Goal: Register for event/course

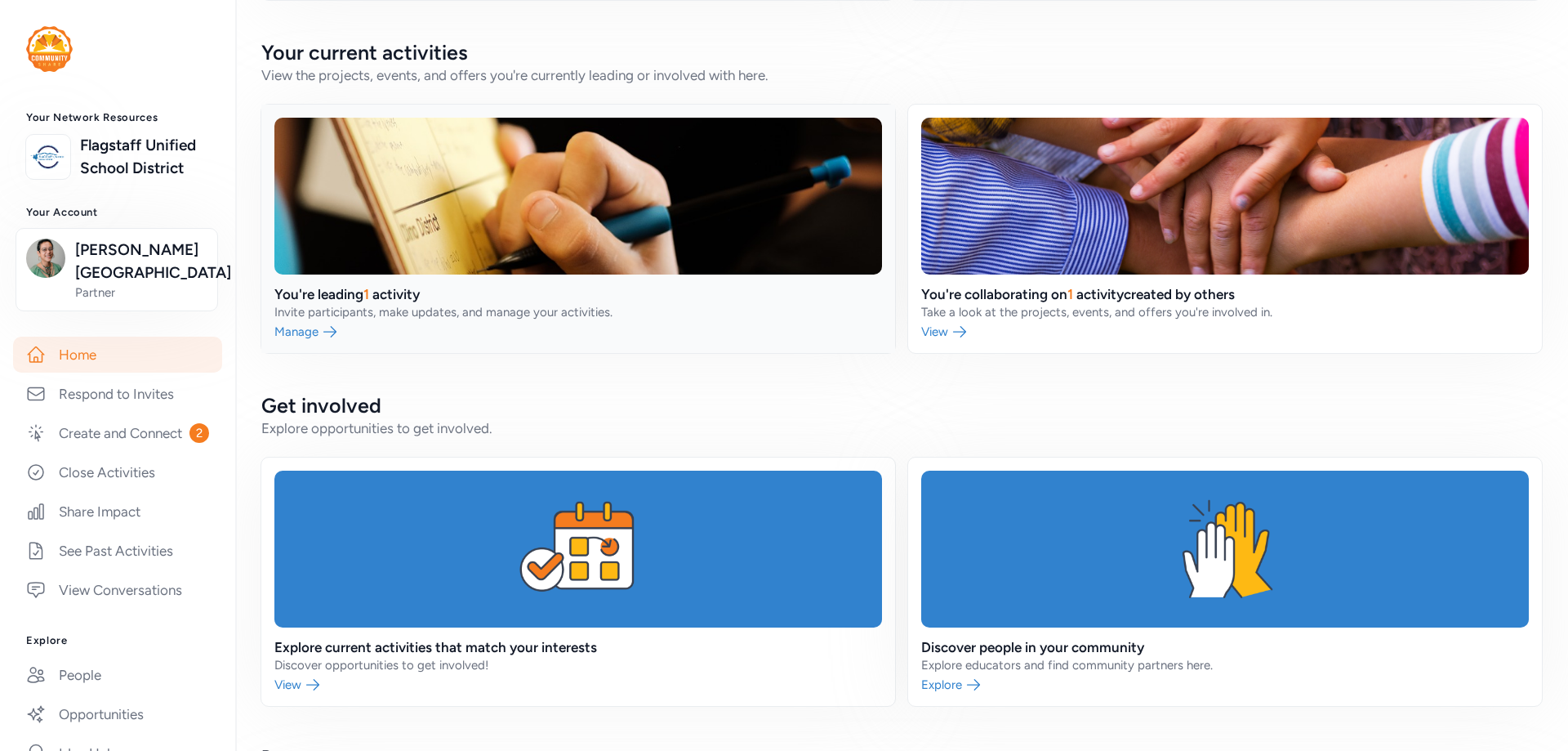
scroll to position [327, 0]
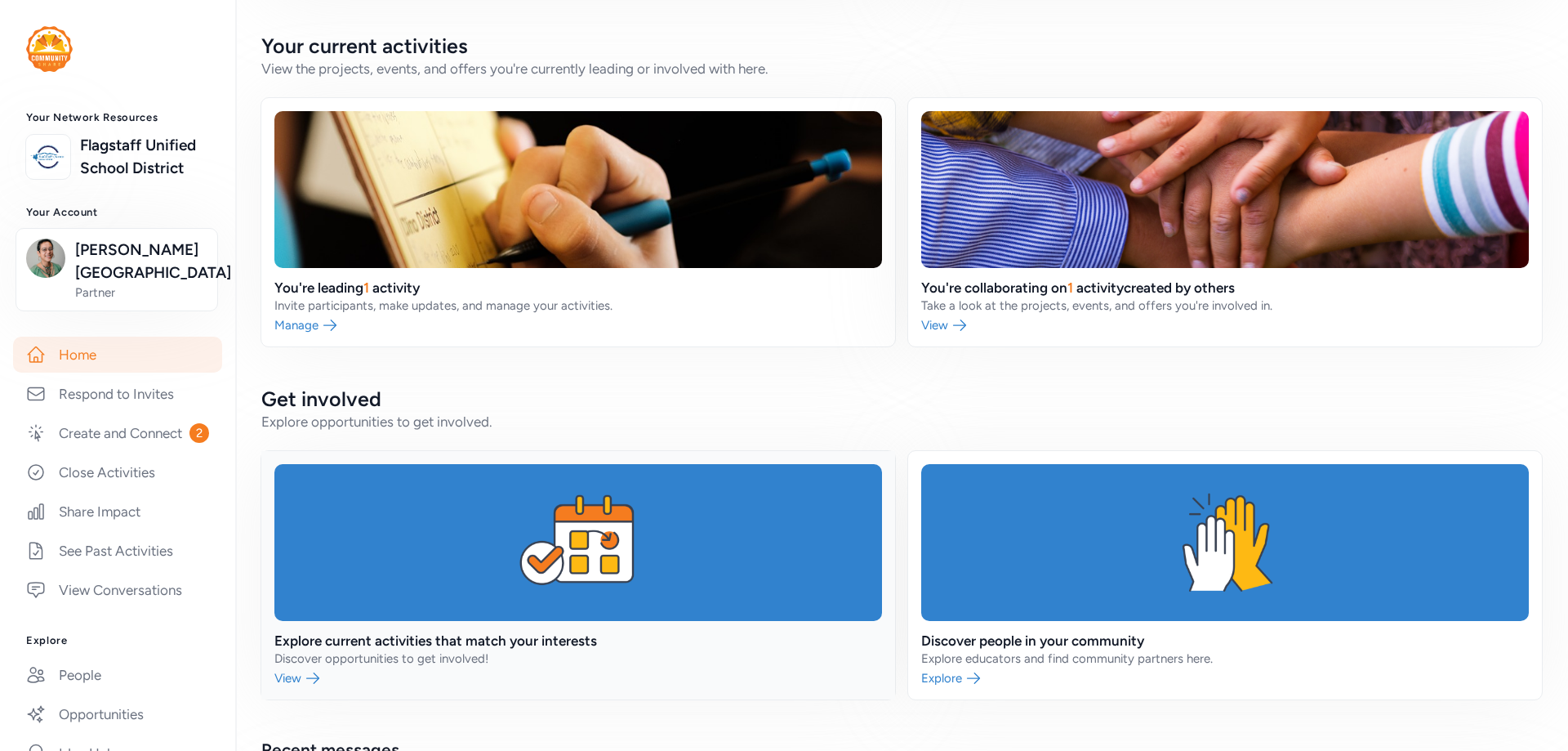
click at [530, 655] on link at bounding box center [578, 574] width 633 height 249
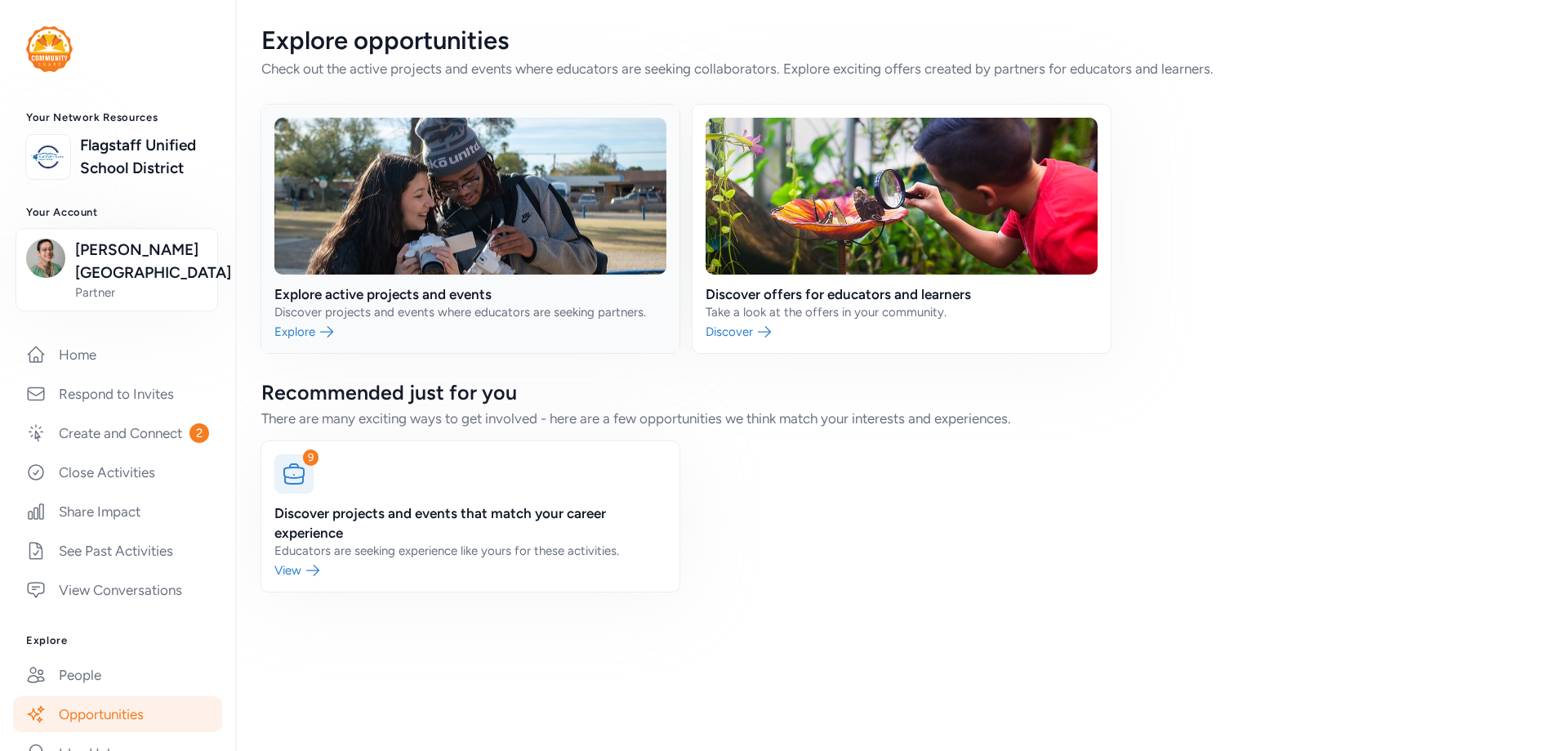
click at [378, 330] on link at bounding box center [470, 228] width 419 height 249
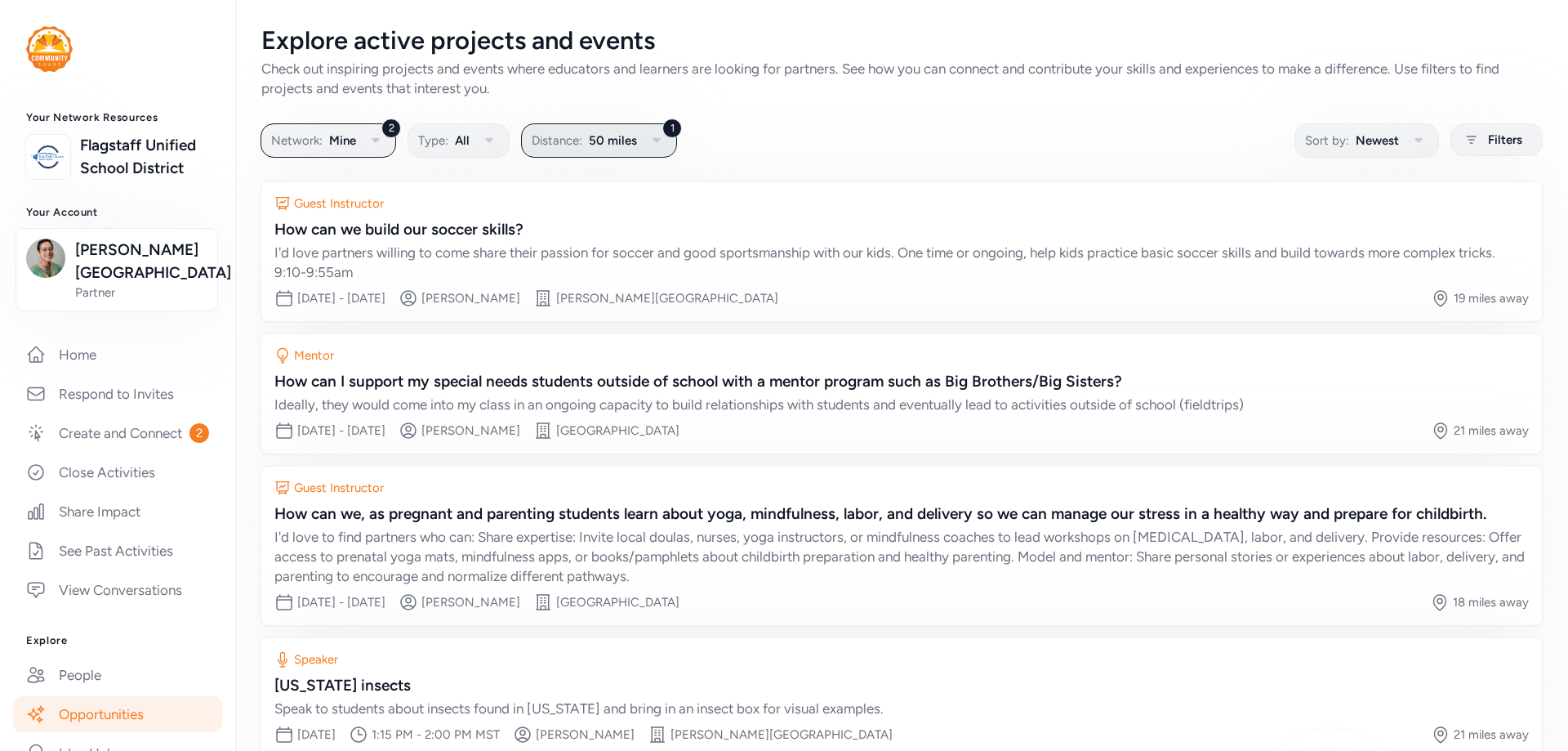
click at [635, 131] on button "1 Distance: 50 miles" at bounding box center [599, 141] width 156 height 35
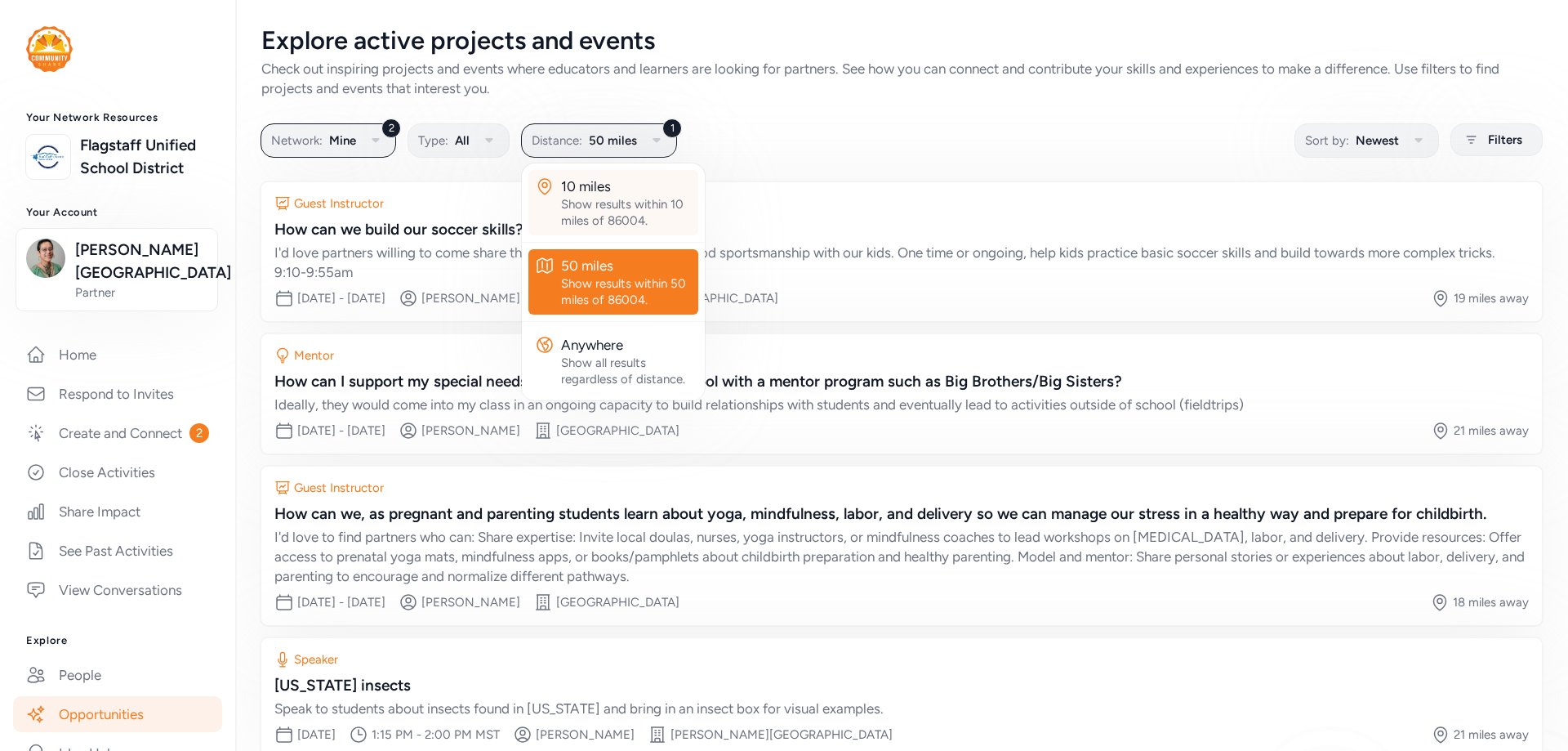
click at [639, 202] on div "Show results within 10 miles of 86004." at bounding box center [627, 212] width 131 height 33
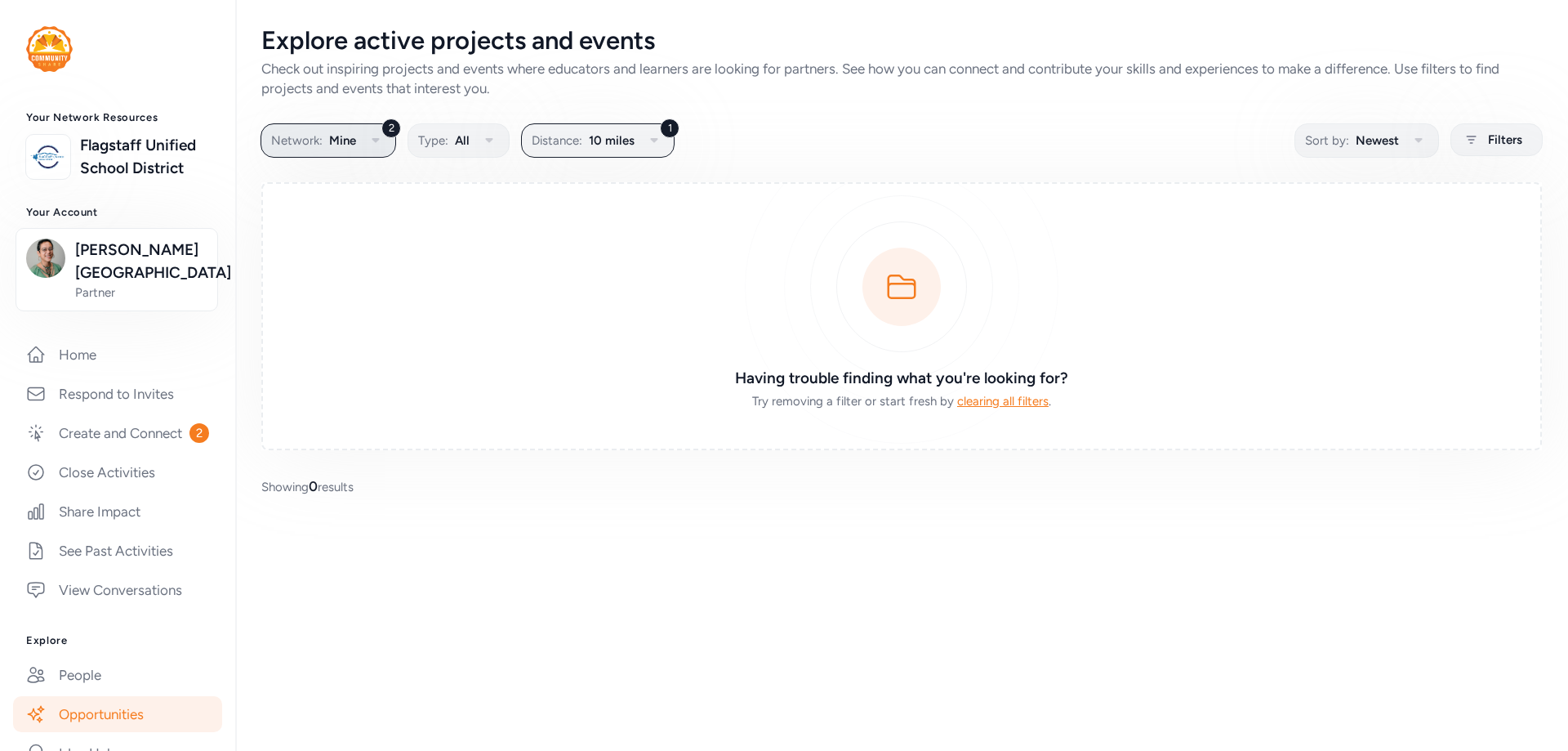
click at [372, 137] on icon "button" at bounding box center [376, 141] width 20 height 20
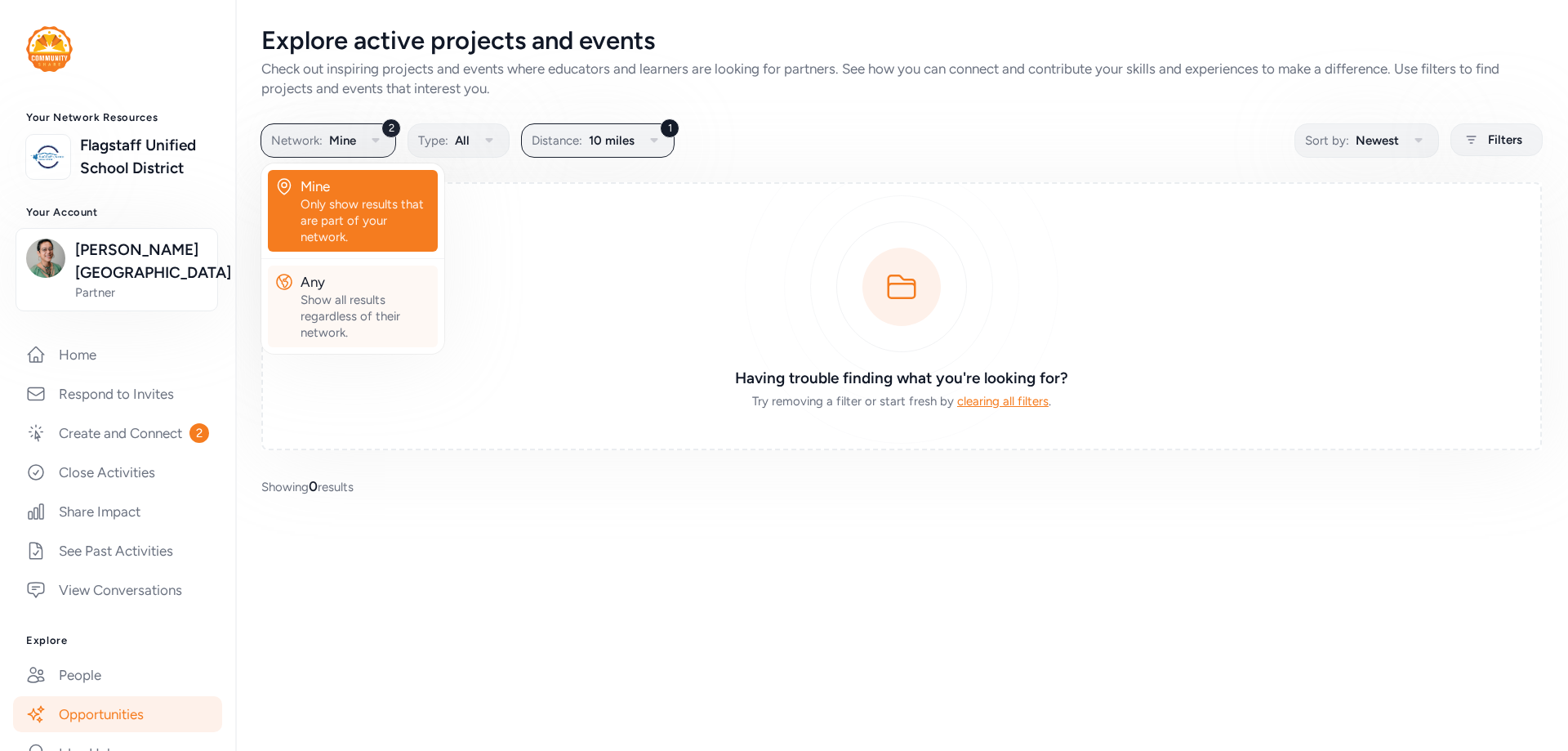
click at [370, 306] on div "Show all results regardless of their network." at bounding box center [366, 316] width 131 height 49
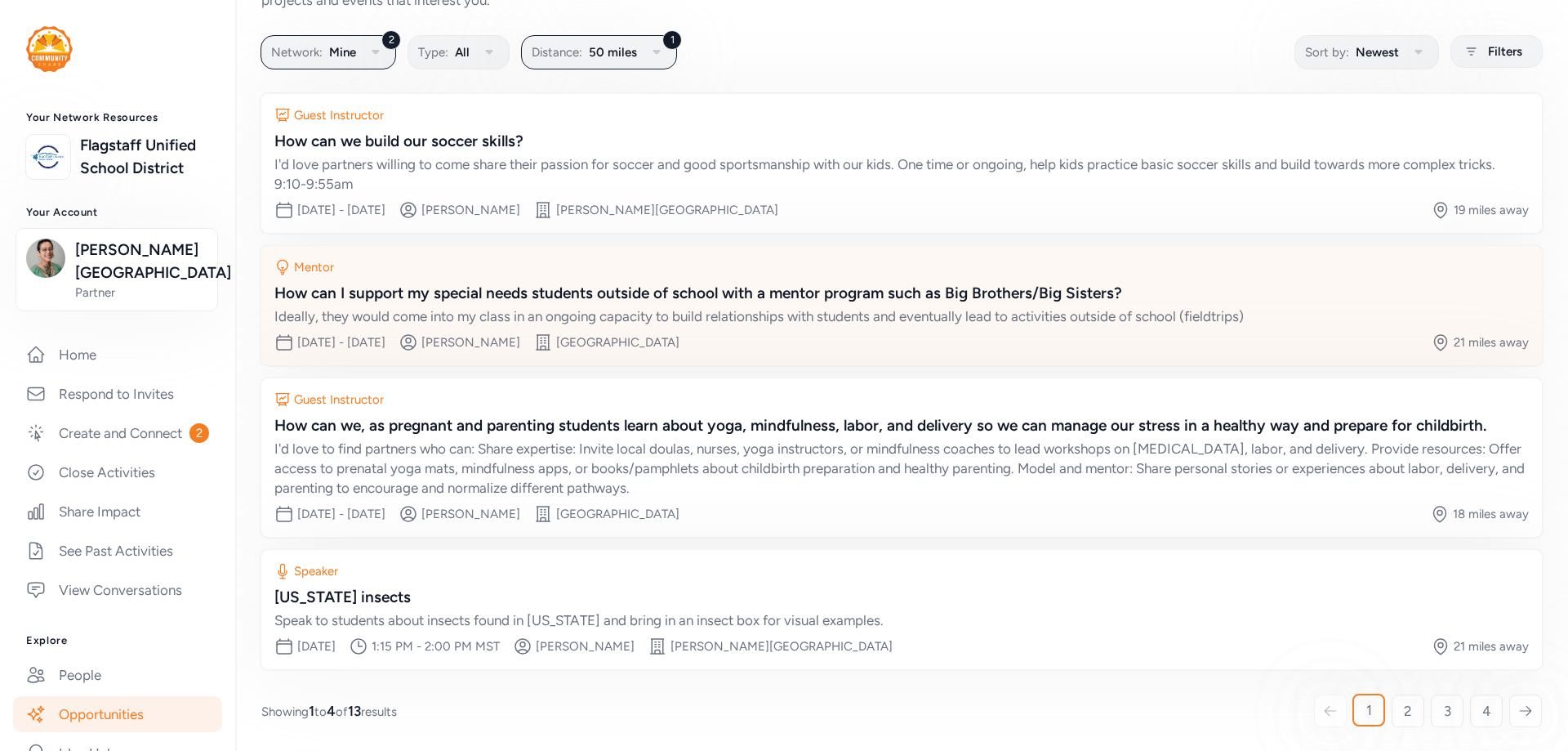
scroll to position [90, 0]
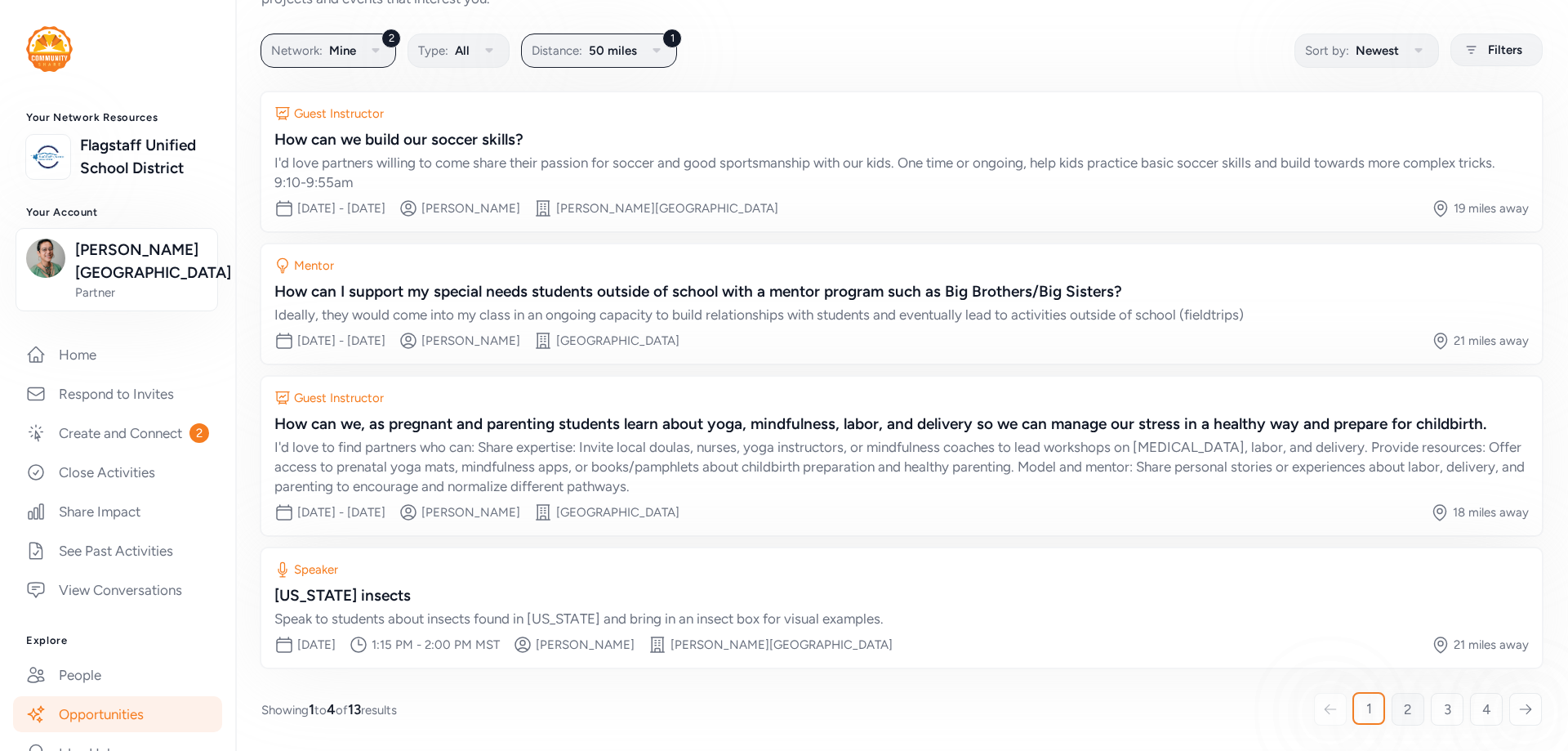
click at [1406, 713] on link "2" at bounding box center [1408, 709] width 33 height 33
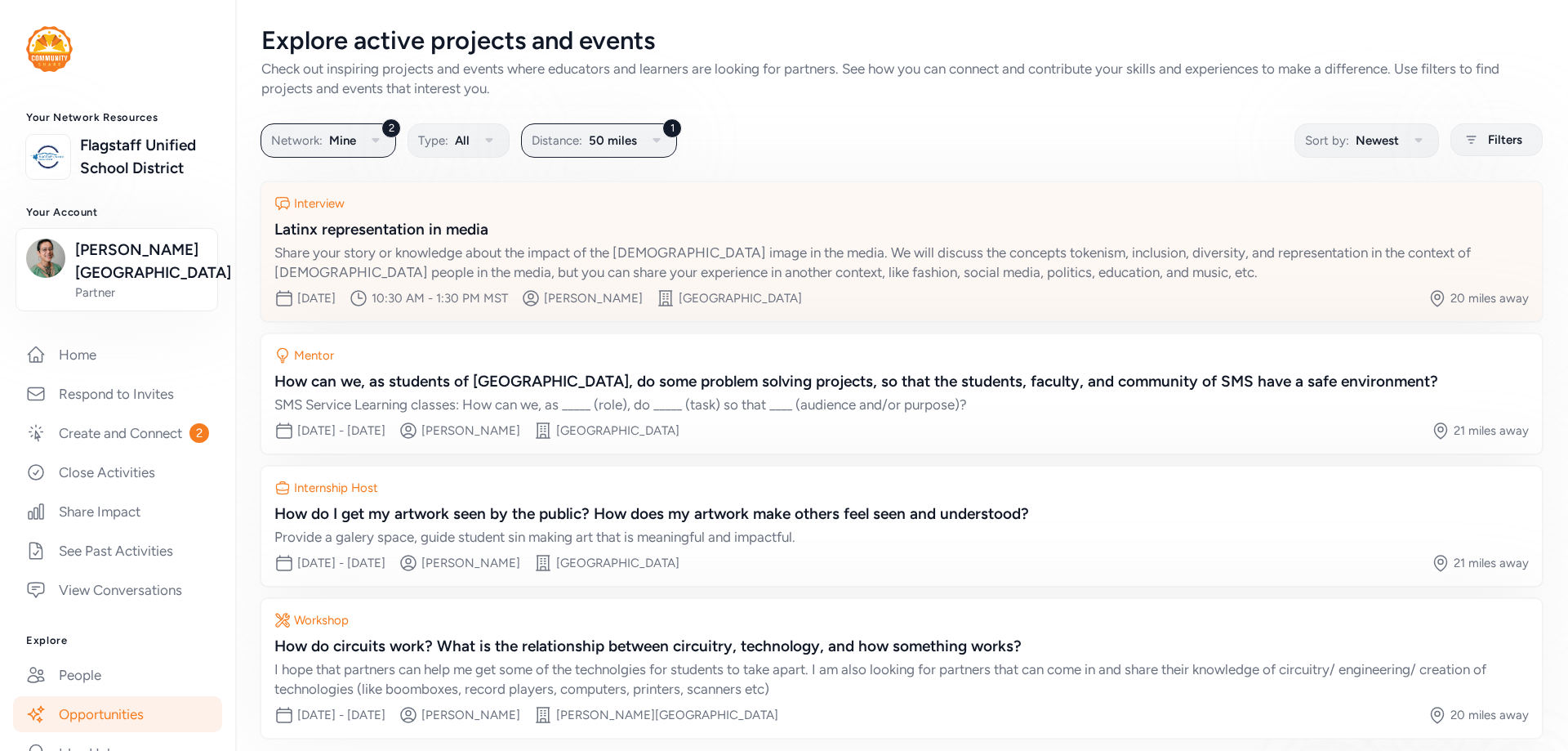
click at [950, 259] on div "Share your story or knowledge about the impact of the [DEMOGRAPHIC_DATA] image …" at bounding box center [902, 262] width 1255 height 39
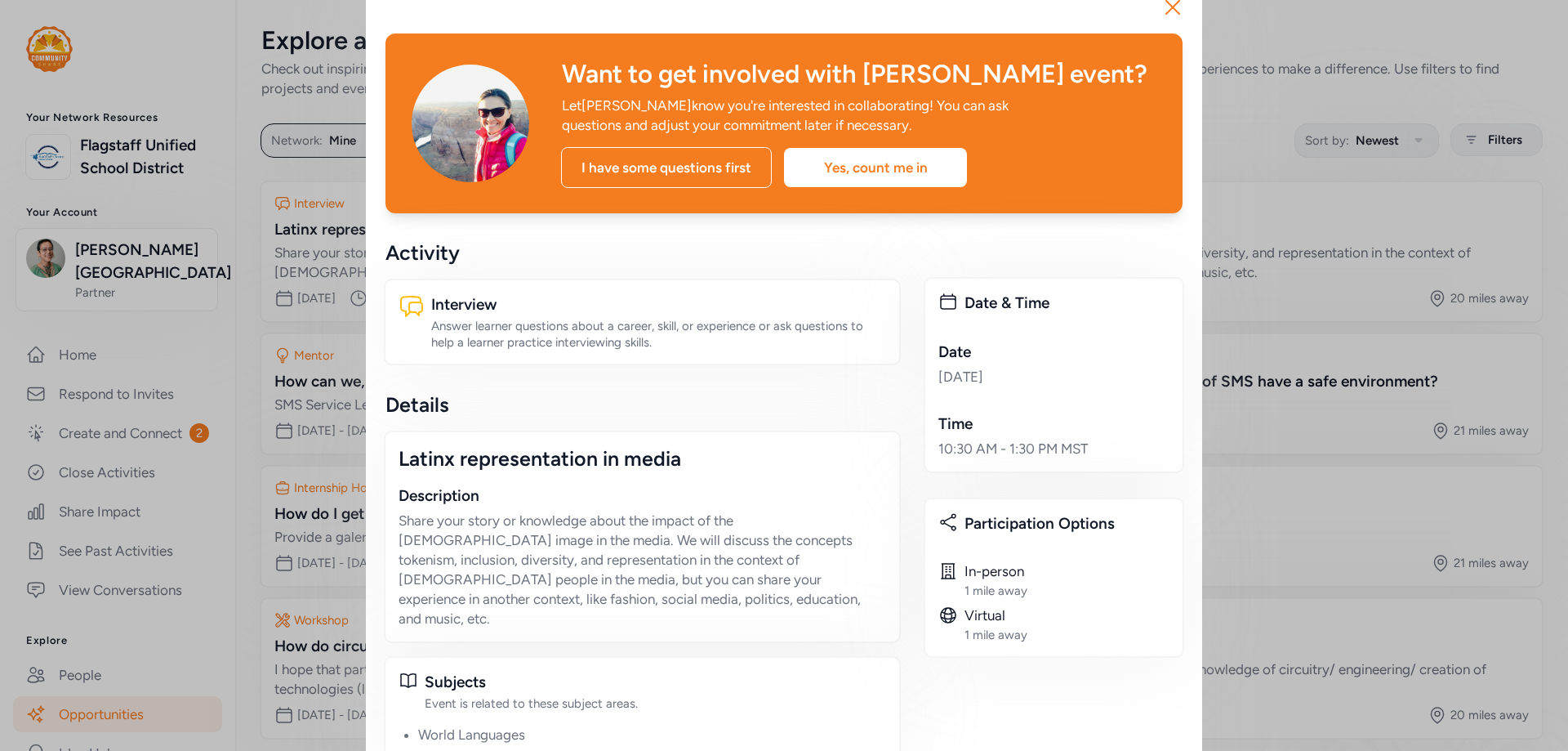
scroll to position [25, 0]
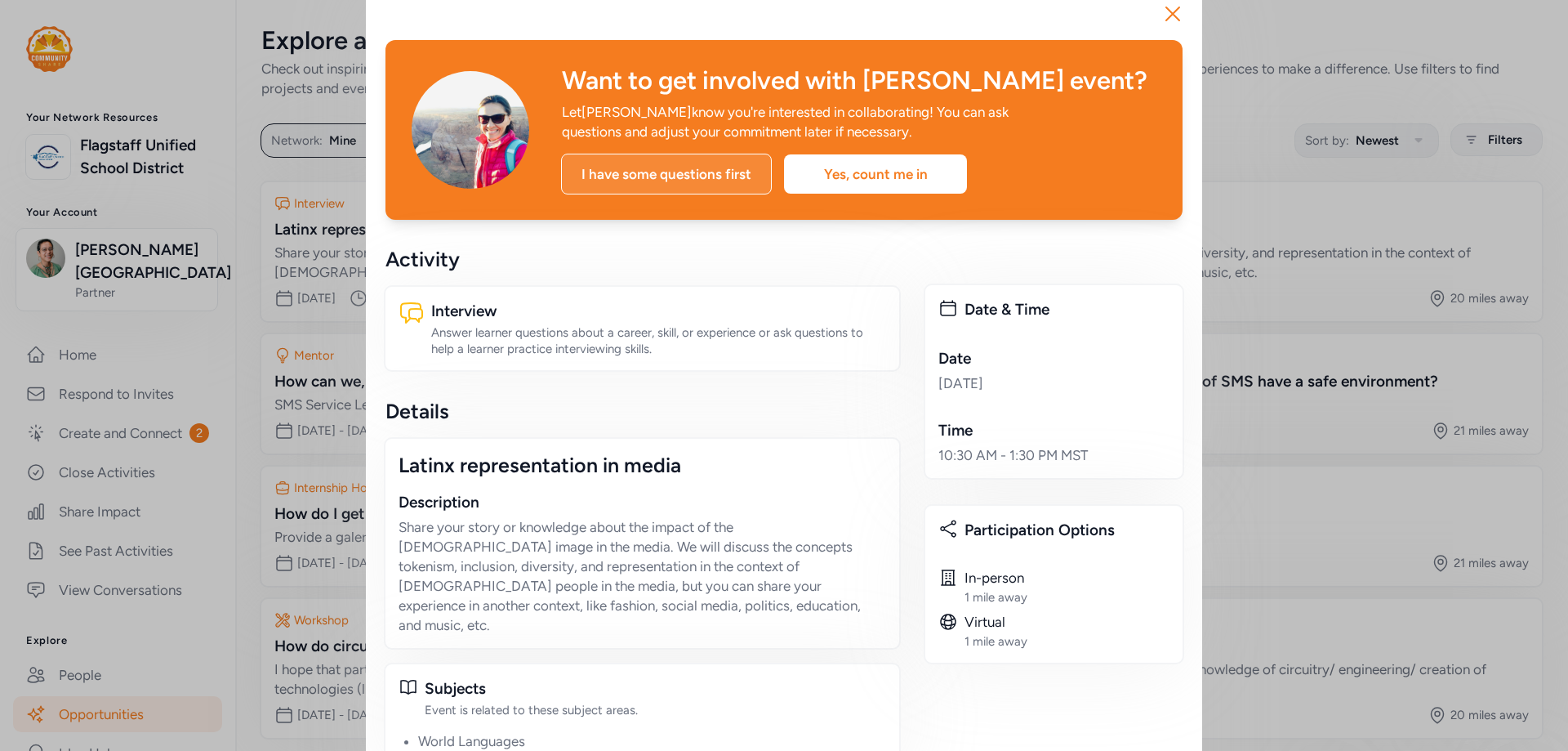
click at [721, 178] on div "I have some questions first" at bounding box center [667, 174] width 211 height 41
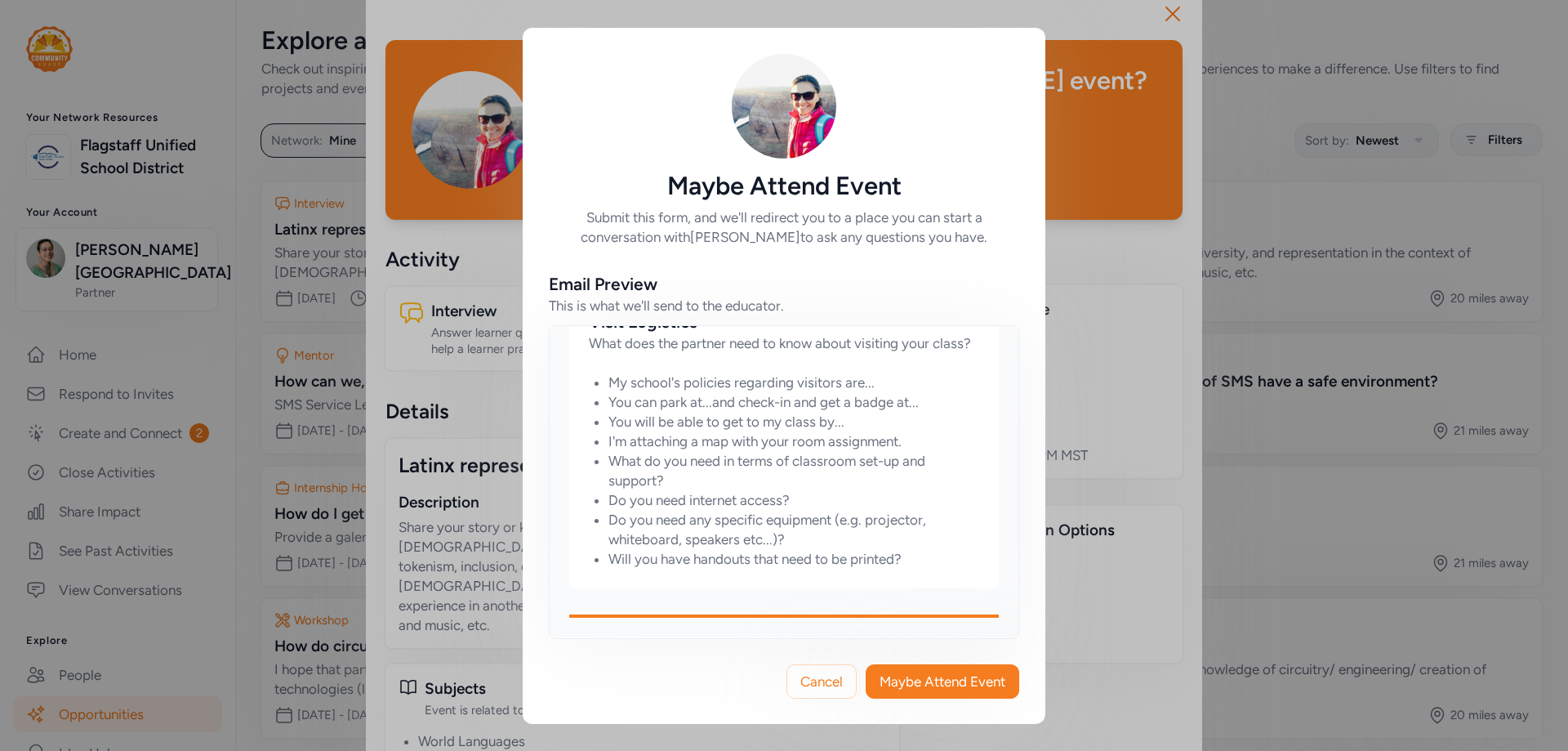
scroll to position [878, 0]
click at [935, 670] on button "Maybe Attend Event" at bounding box center [942, 682] width 154 height 35
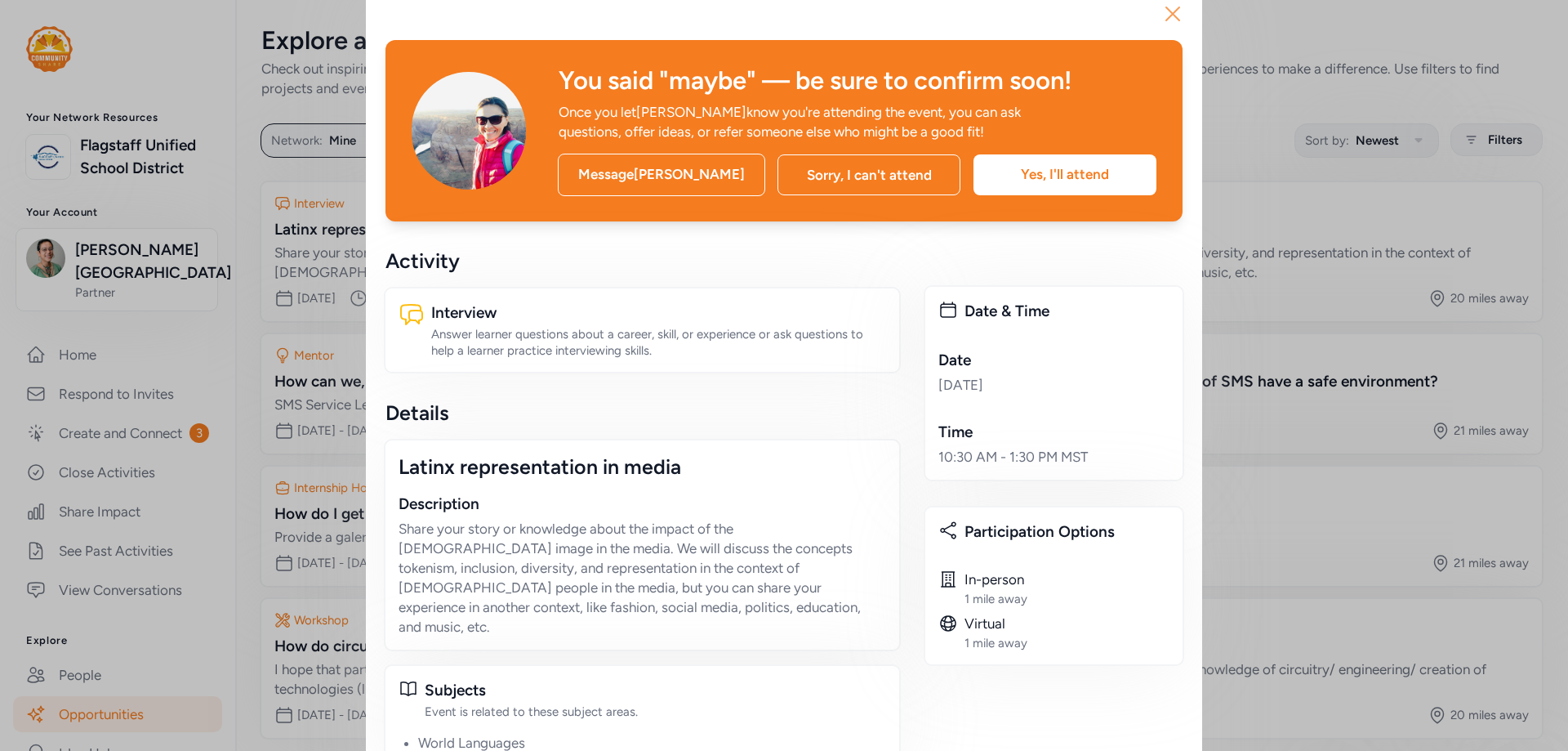
click at [1159, 19] on icon "button" at bounding box center [1172, 14] width 26 height 26
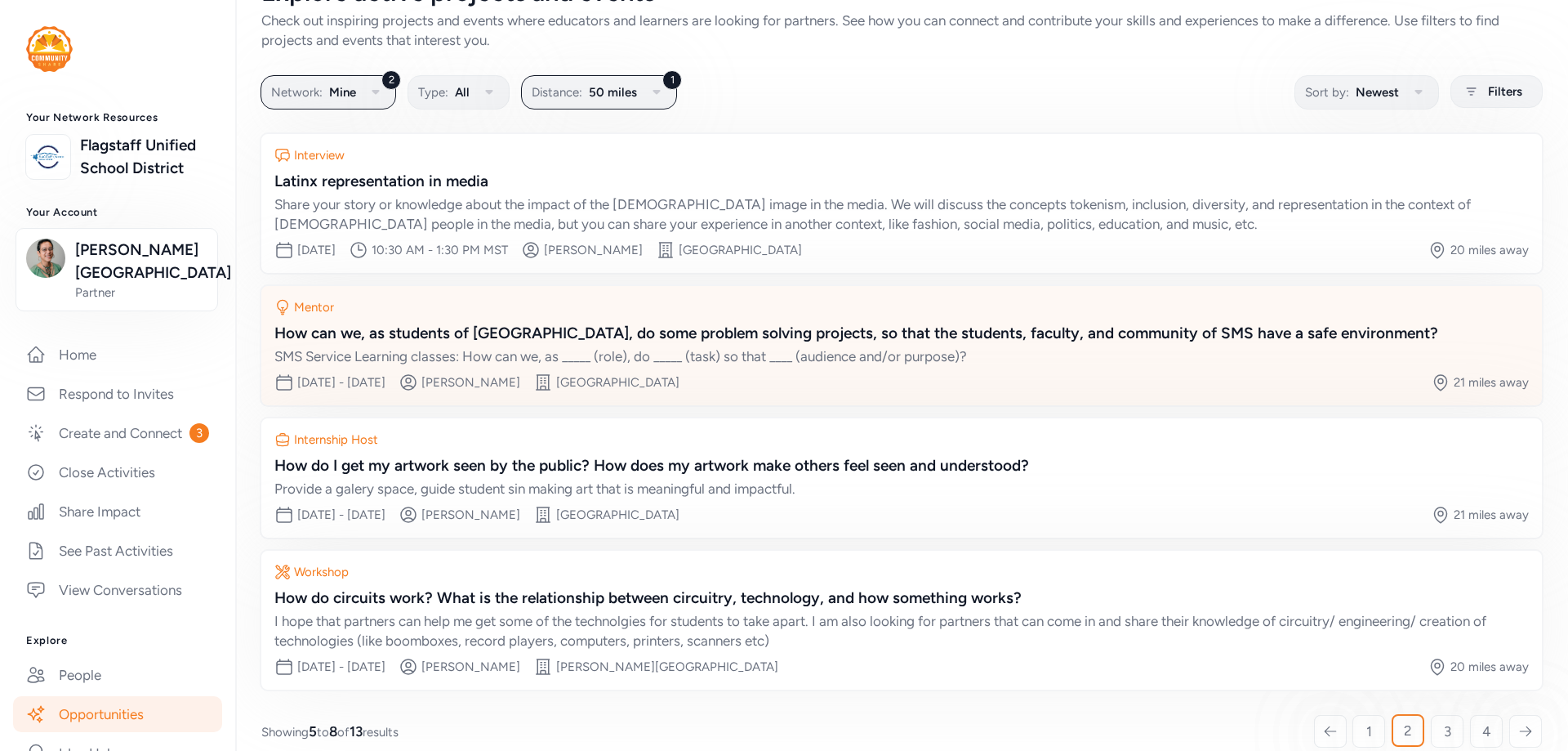
scroll to position [70, 0]
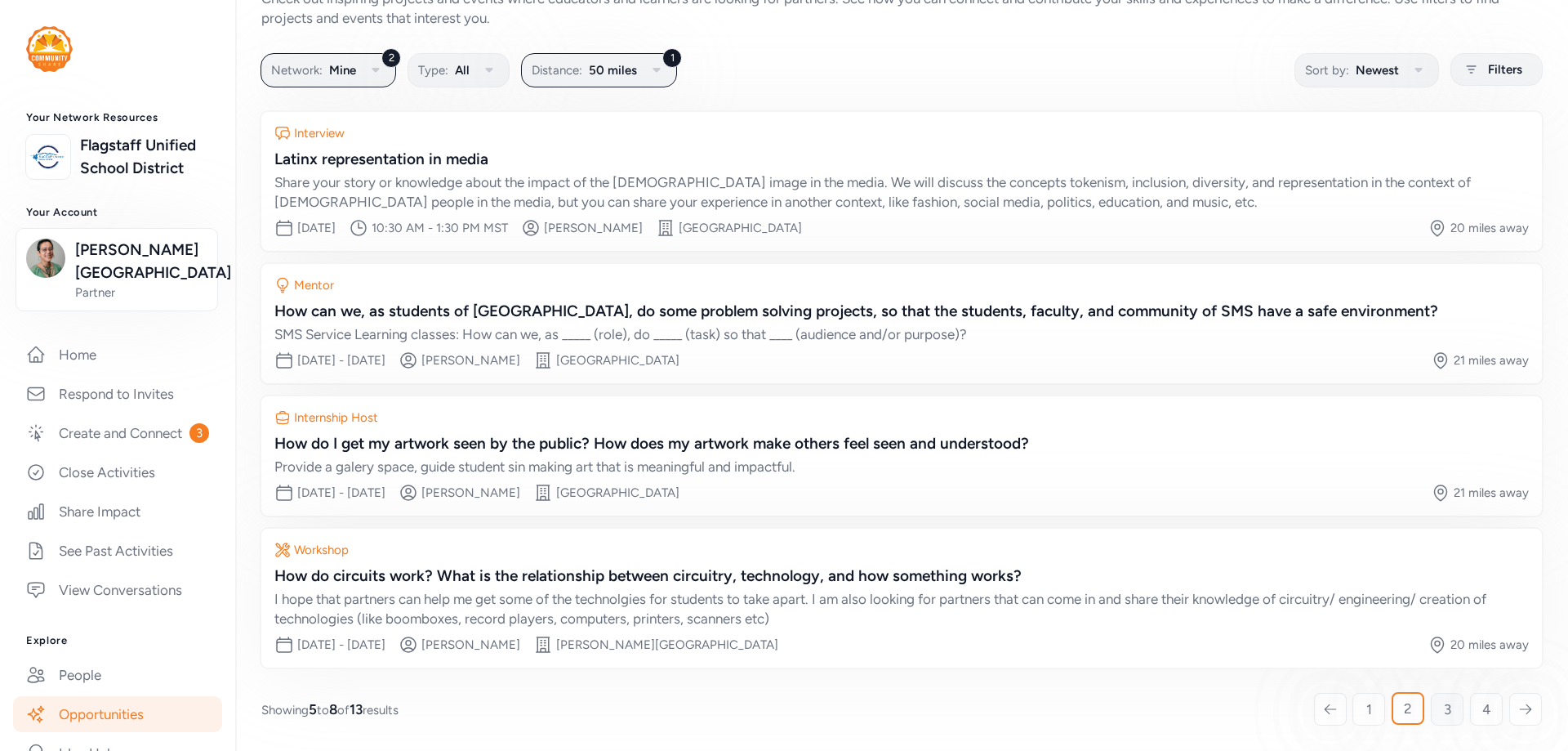
click at [1444, 715] on span "3" at bounding box center [1448, 709] width 7 height 20
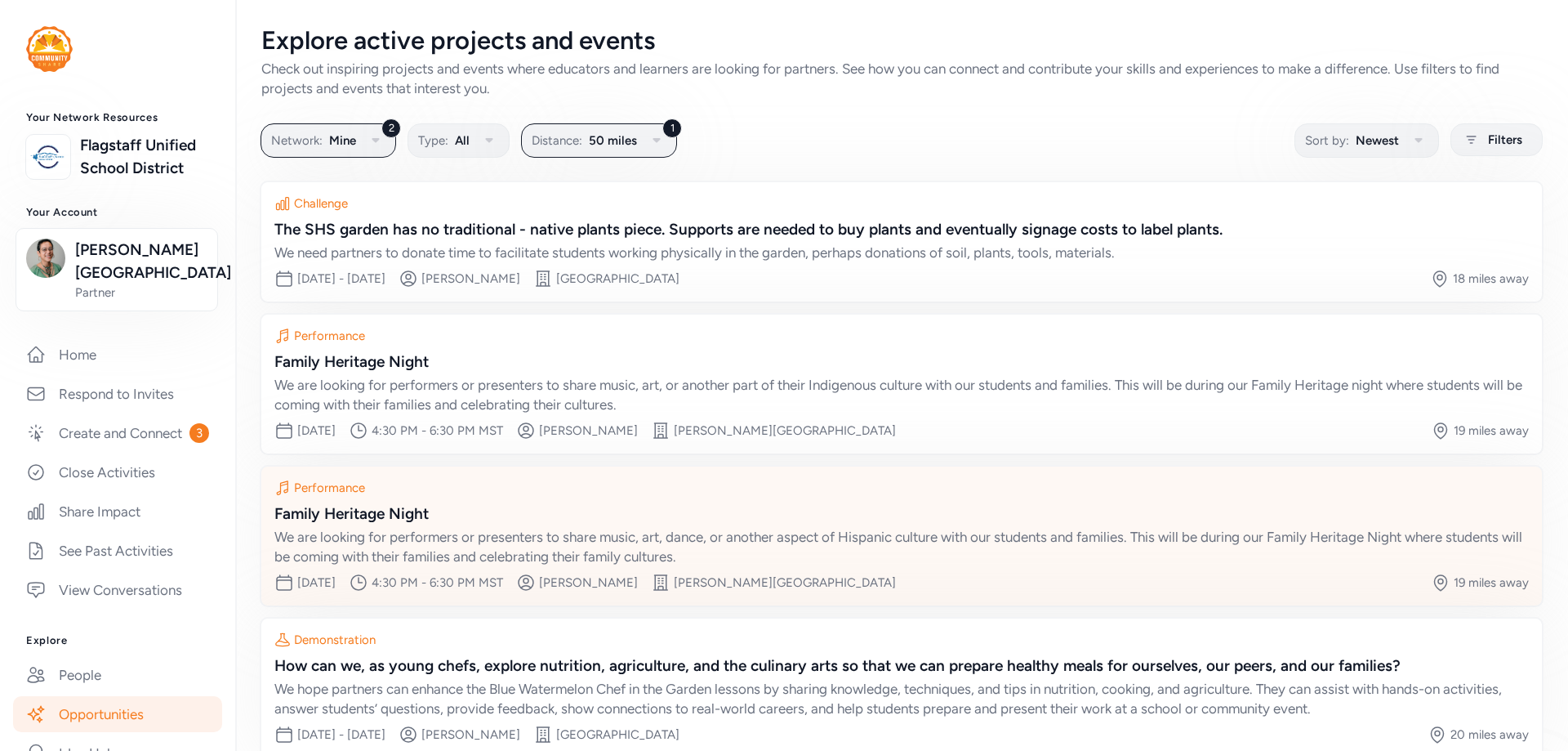
click at [835, 553] on div "We are looking for performers or presenters to share music, art, dance, or anot…" at bounding box center [902, 546] width 1255 height 39
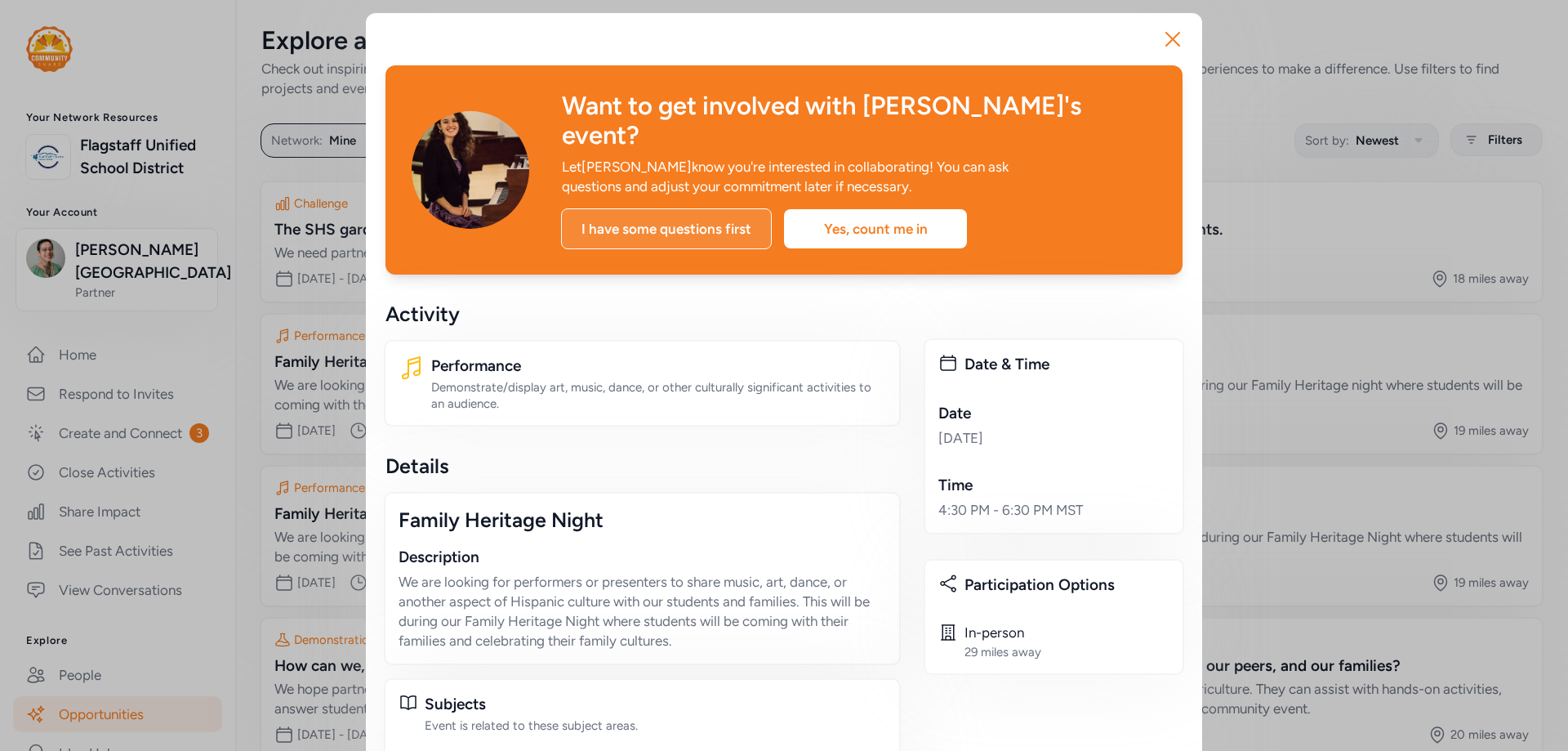
click at [694, 208] on div "I have some questions first" at bounding box center [667, 228] width 211 height 41
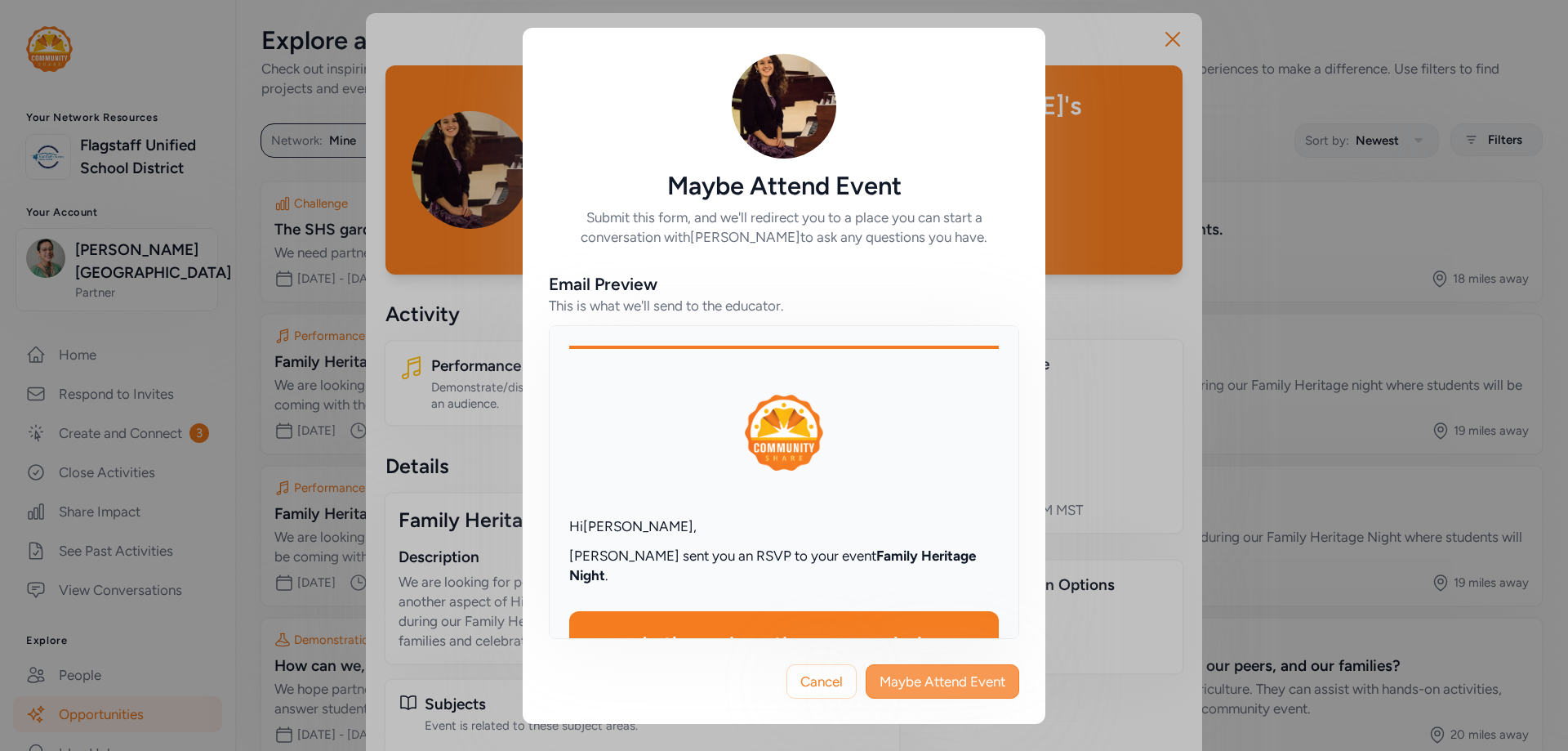
click at [955, 678] on span "Maybe Attend Event" at bounding box center [943, 682] width 126 height 20
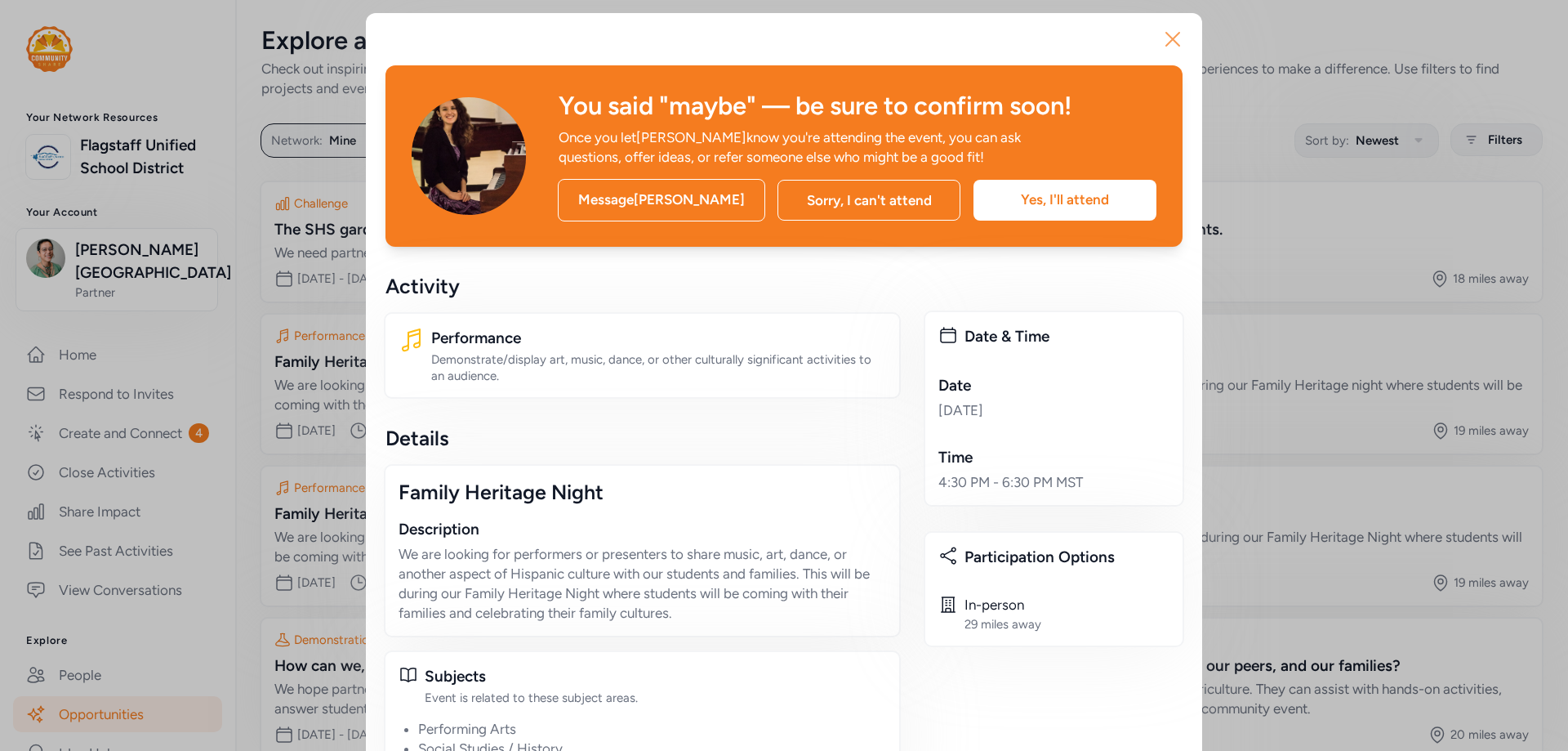
click at [1168, 44] on icon "button" at bounding box center [1172, 39] width 26 height 26
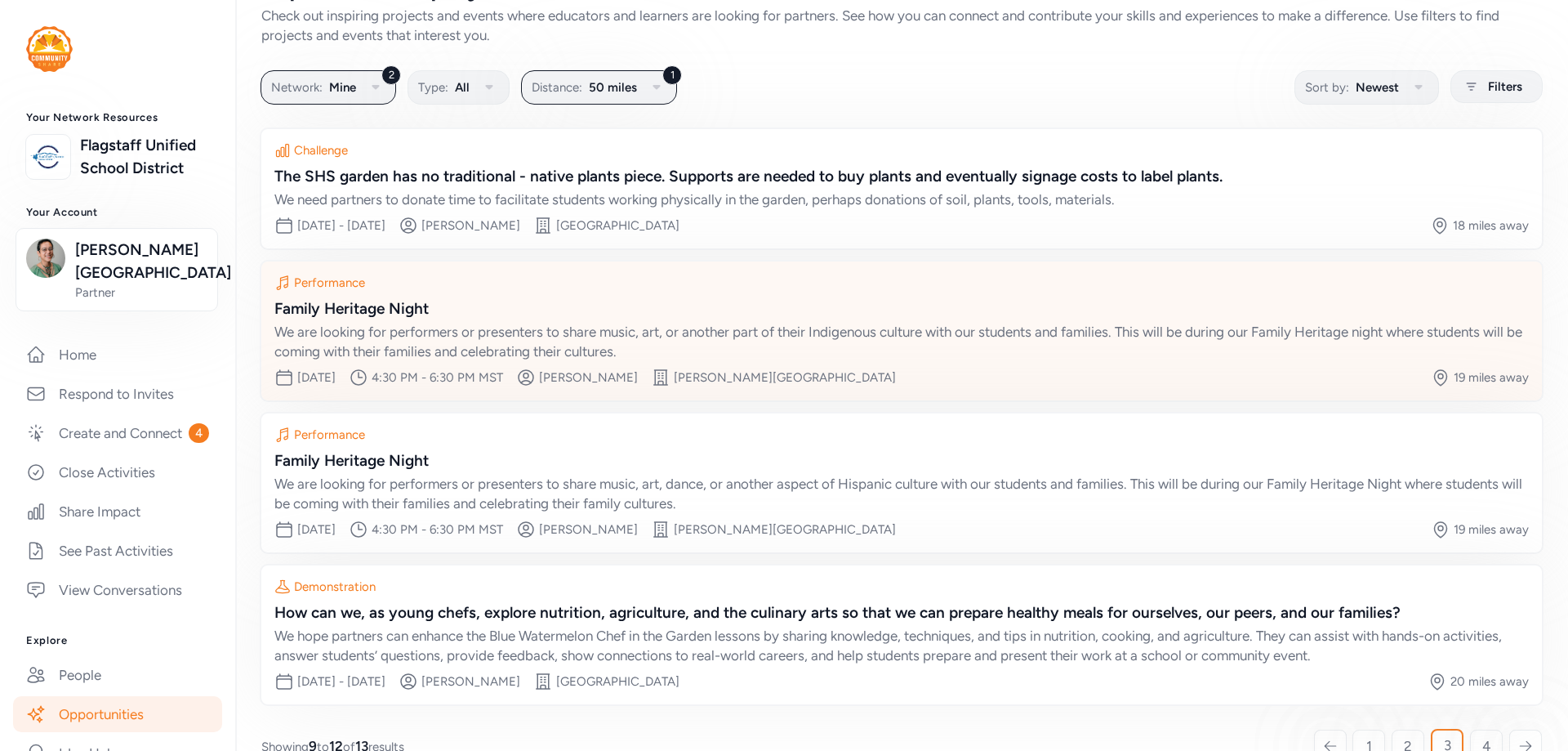
scroll to position [90, 0]
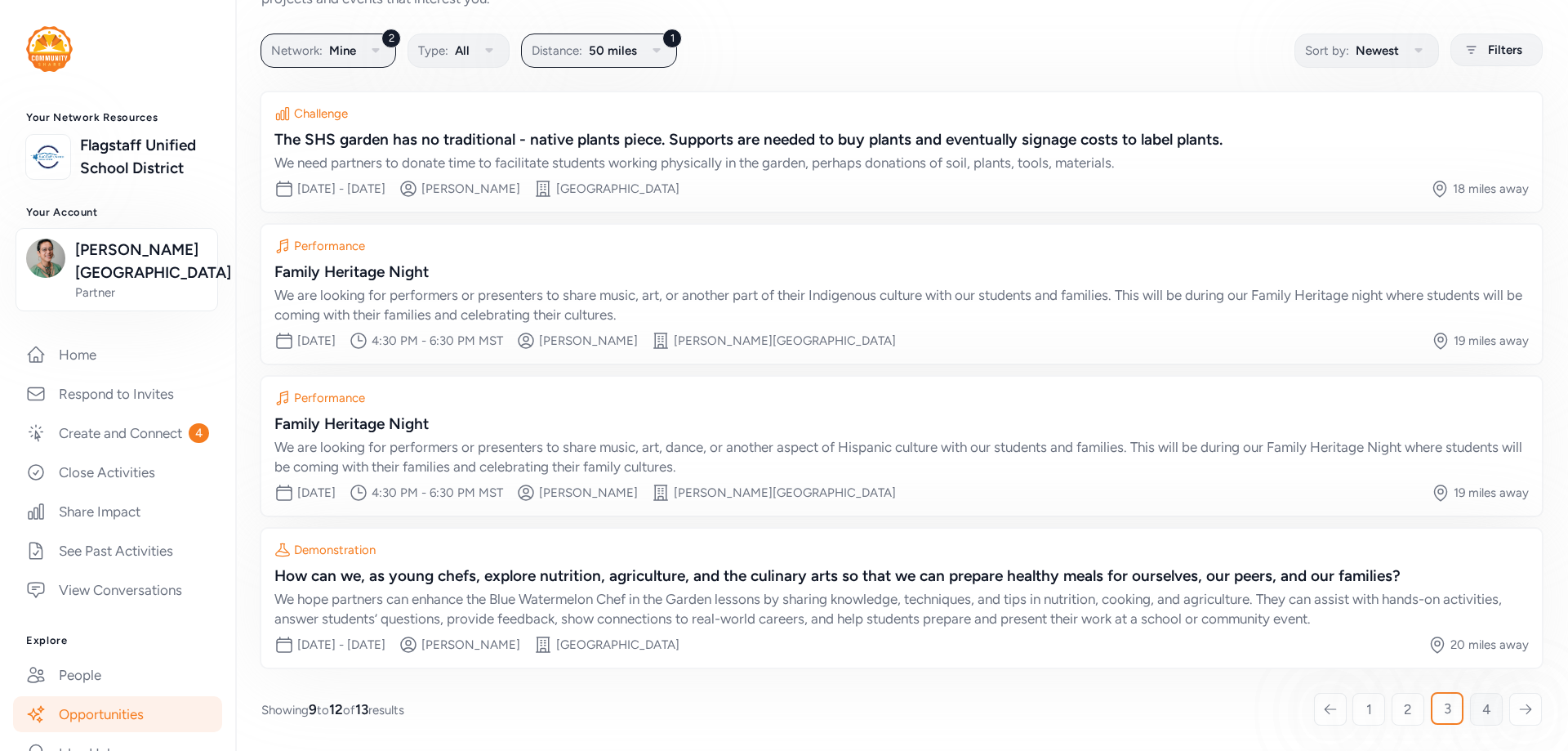
click at [1470, 705] on link "4" at bounding box center [1486, 709] width 33 height 33
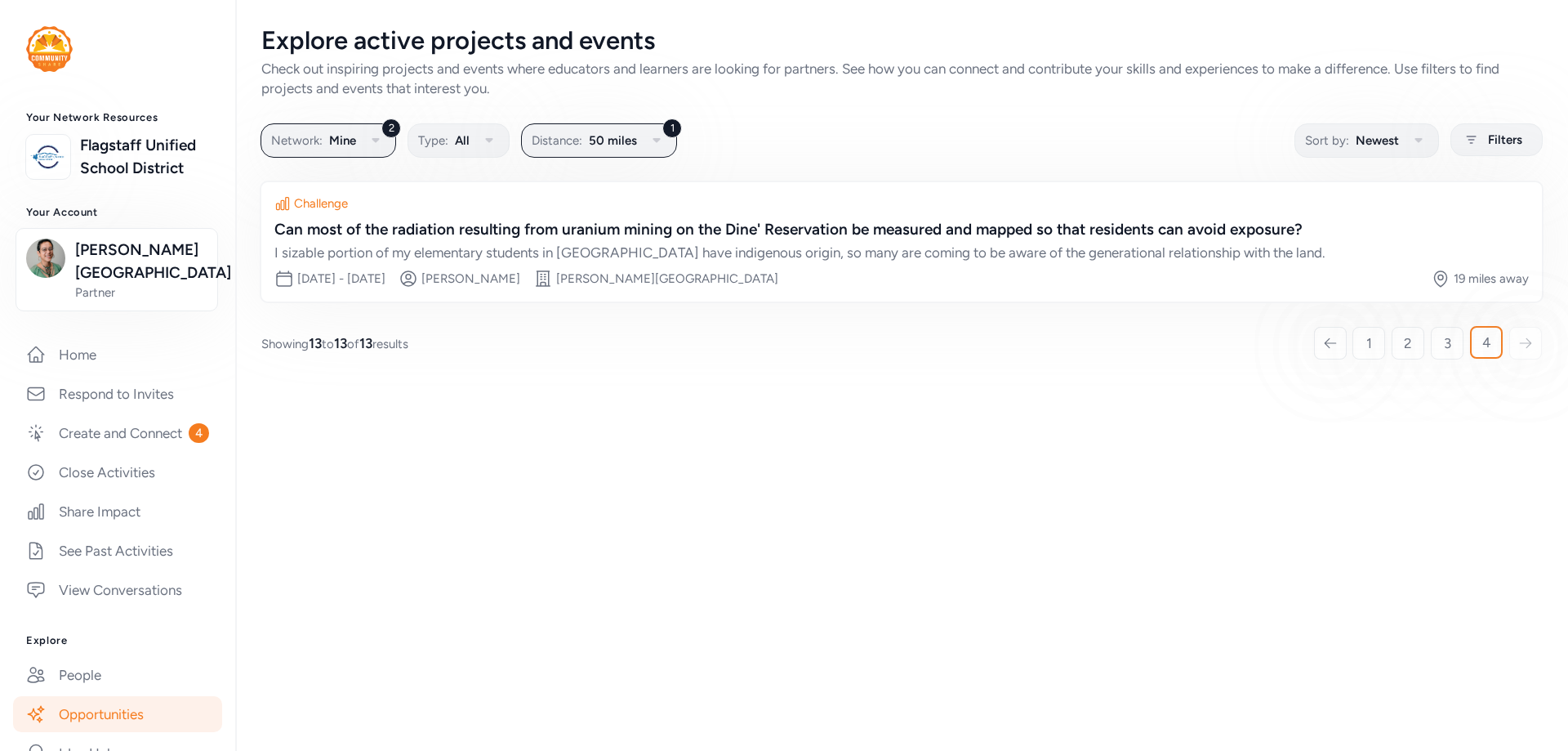
click at [1525, 337] on icon at bounding box center [1525, 343] width 15 height 16
